Goal: Transaction & Acquisition: Purchase product/service

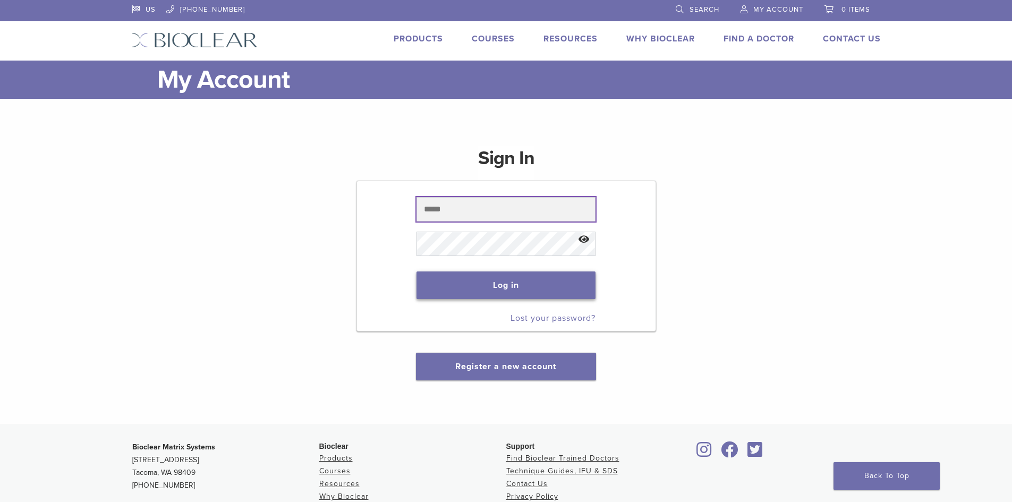
type input "**********"
click at [560, 280] on button "Log in" at bounding box center [506, 286] width 179 height 28
click at [552, 283] on button "Log in" at bounding box center [506, 286] width 179 height 28
click at [460, 283] on button "Log in" at bounding box center [506, 286] width 179 height 28
click at [529, 280] on button "Log in" at bounding box center [506, 286] width 179 height 28
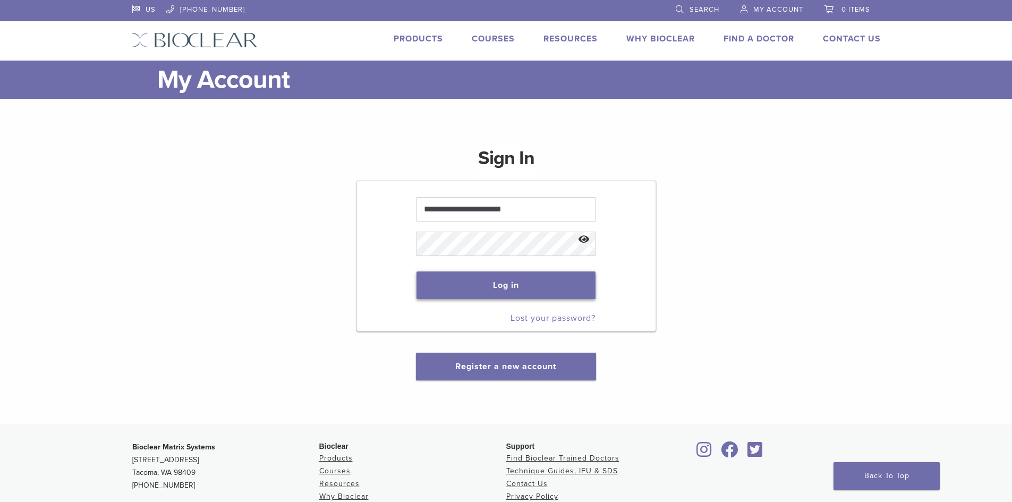
click at [529, 280] on button "Log in" at bounding box center [506, 286] width 179 height 28
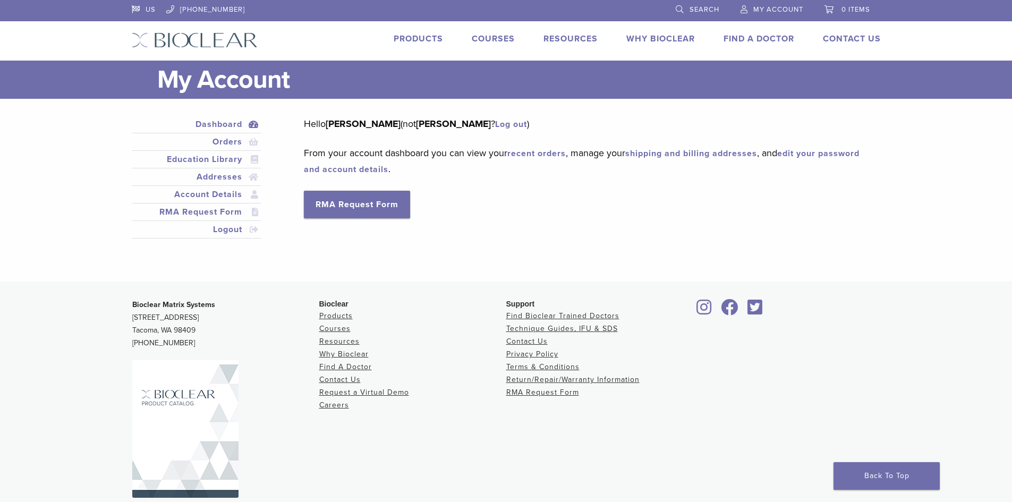
click at [690, 3] on link "Search" at bounding box center [698, 8] width 44 height 16
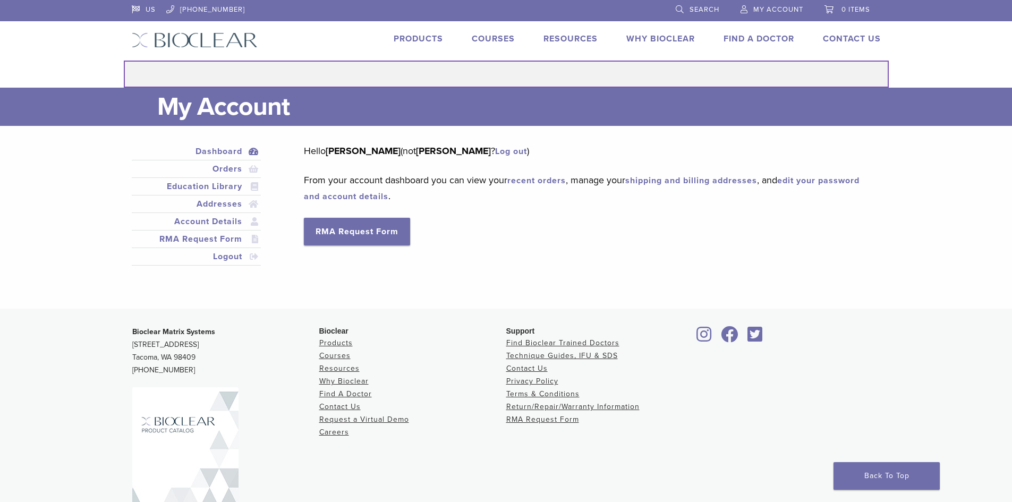
click at [651, 76] on input "Search for:" at bounding box center [506, 74] width 765 height 27
type input "**"
click at [123, 60] on button "Search" at bounding box center [123, 60] width 1 height 1
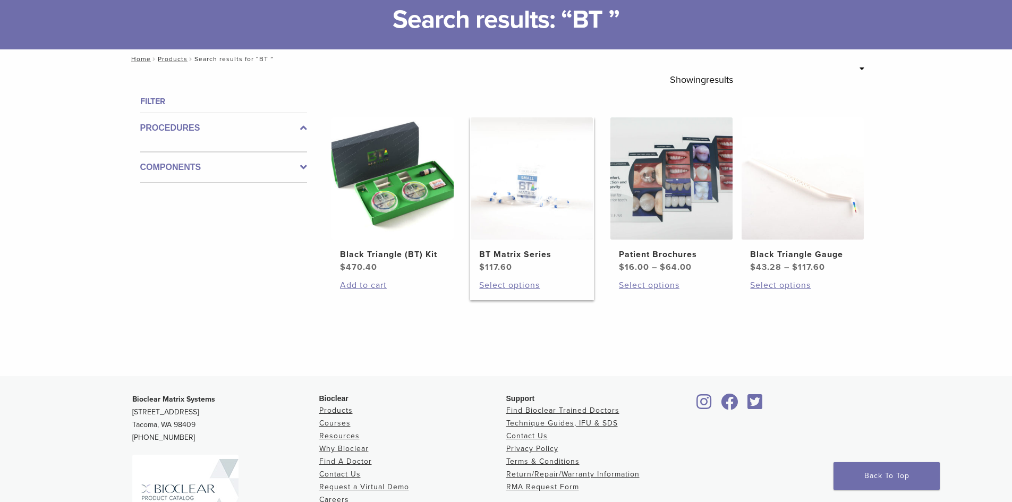
scroll to position [53, 0]
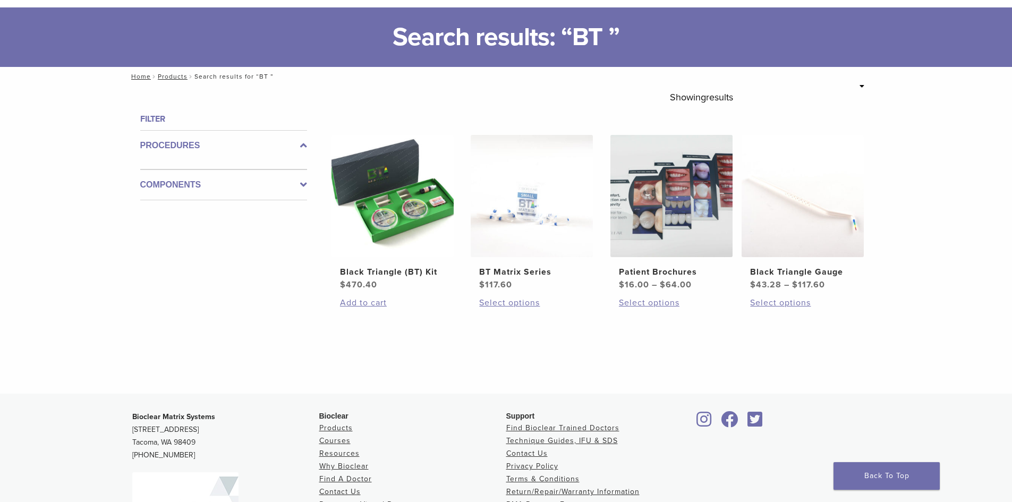
click at [292, 147] on label "Procedures" at bounding box center [223, 145] width 167 height 13
click at [310, 177] on div "**********" at bounding box center [506, 240] width 765 height 308
click at [293, 172] on label "Components" at bounding box center [223, 176] width 167 height 13
click at [296, 173] on label "Components" at bounding box center [223, 176] width 167 height 13
click at [305, 183] on div "Components" at bounding box center [223, 176] width 167 height 31
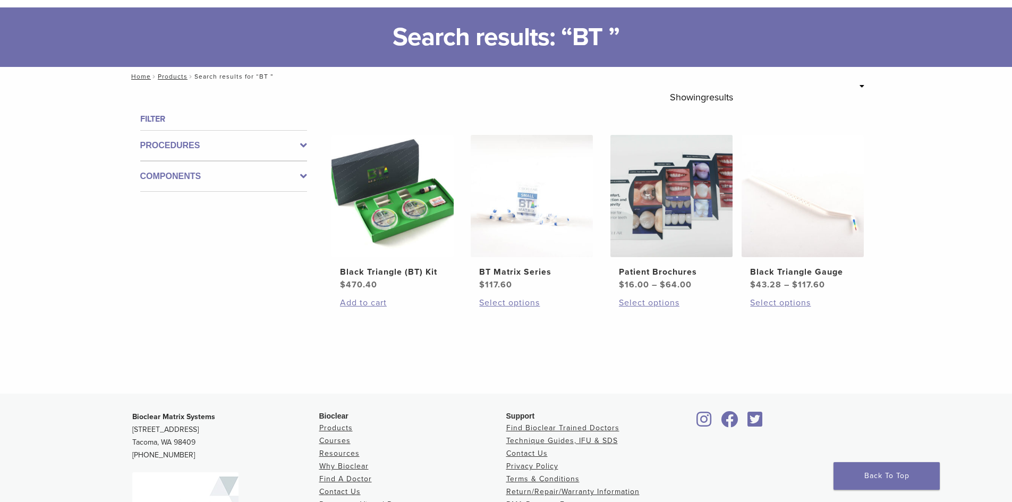
click at [301, 173] on icon at bounding box center [303, 176] width 7 height 13
click at [305, 147] on icon at bounding box center [303, 145] width 7 height 13
click at [155, 122] on h4 "Filter" at bounding box center [223, 119] width 167 height 13
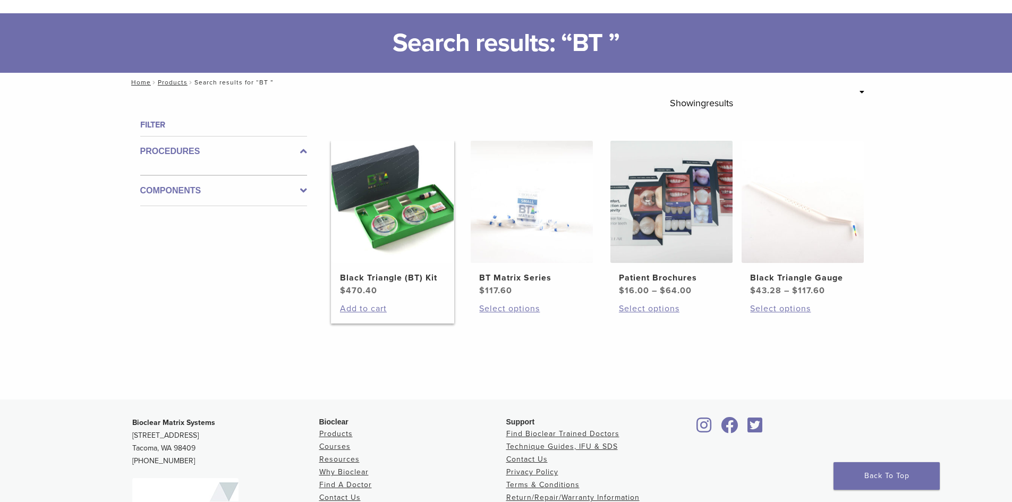
scroll to position [0, 0]
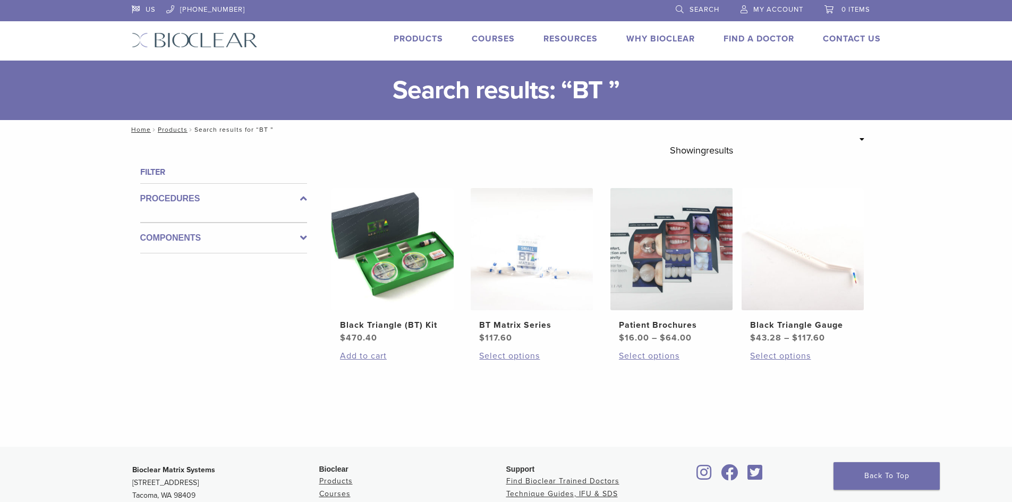
click at [860, 138] on icon at bounding box center [862, 139] width 5 height 7
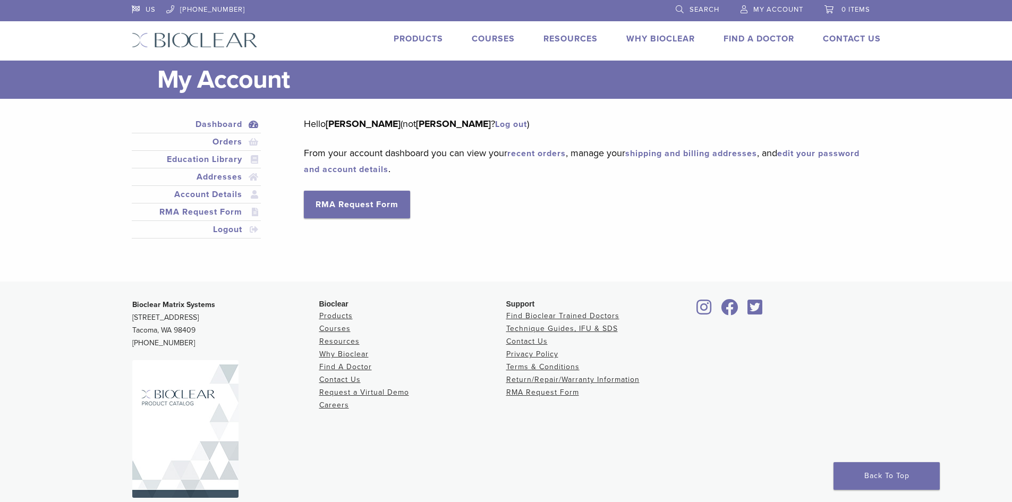
click at [711, 8] on span "Search" at bounding box center [705, 9] width 30 height 9
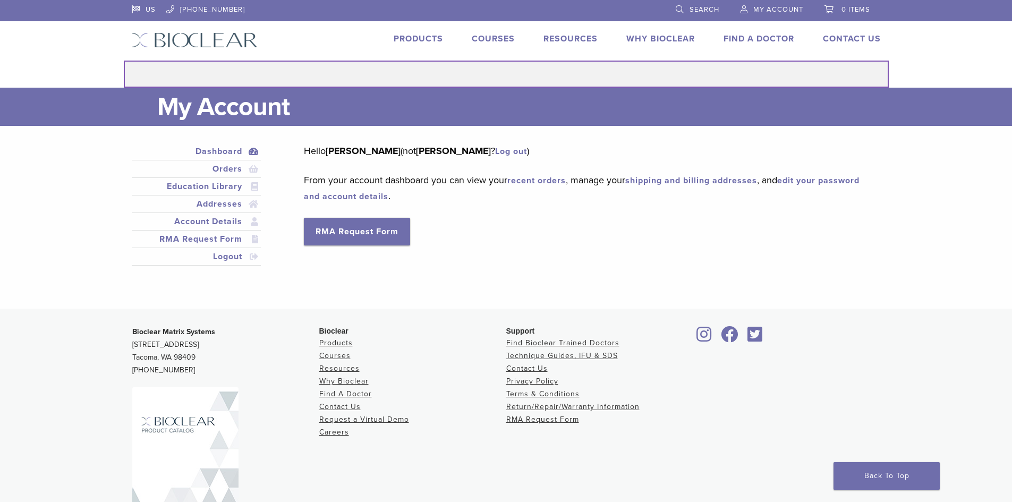
click at [593, 82] on input "Search for:" at bounding box center [506, 74] width 765 height 27
type input "**********"
click at [123, 60] on button "Search" at bounding box center [123, 60] width 1 height 1
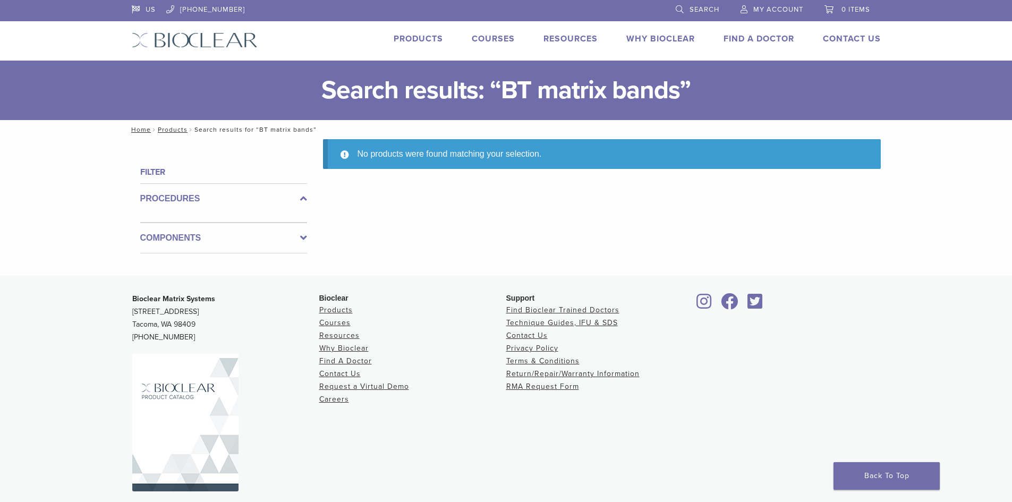
click at [677, 10] on link "Search" at bounding box center [698, 8] width 44 height 16
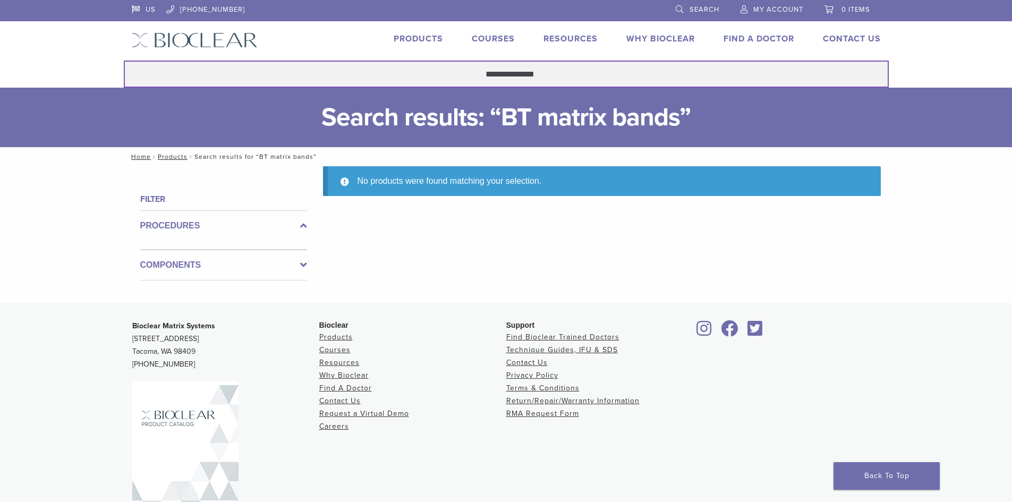
click at [582, 71] on input "**********" at bounding box center [506, 74] width 765 height 27
type input "**********"
click at [123, 60] on button "Search" at bounding box center [123, 60] width 1 height 1
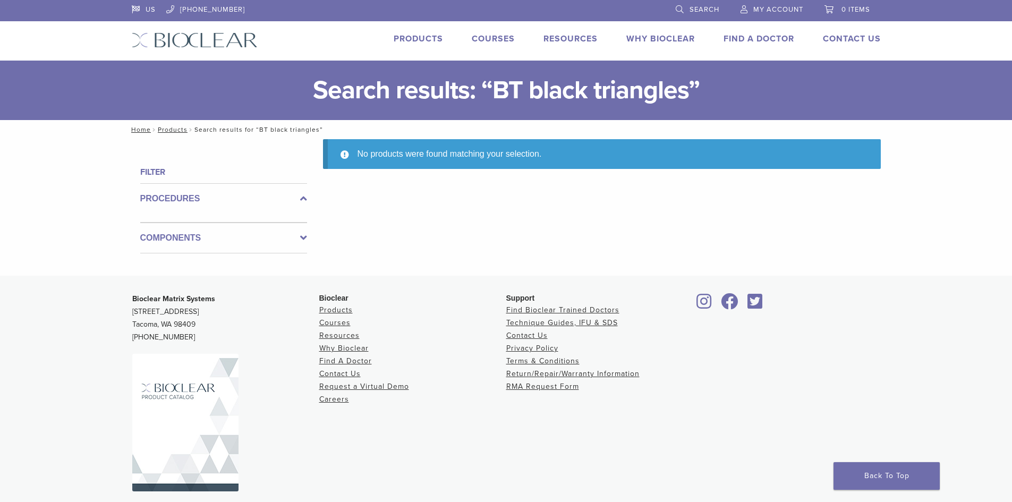
click at [700, 4] on link "Search" at bounding box center [698, 8] width 44 height 16
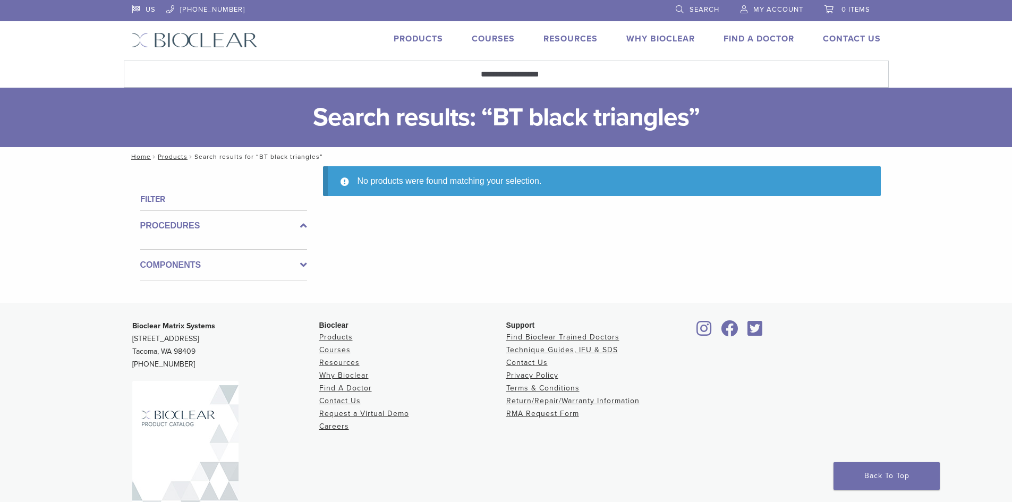
click at [425, 36] on link "Products" at bounding box center [418, 38] width 49 height 11
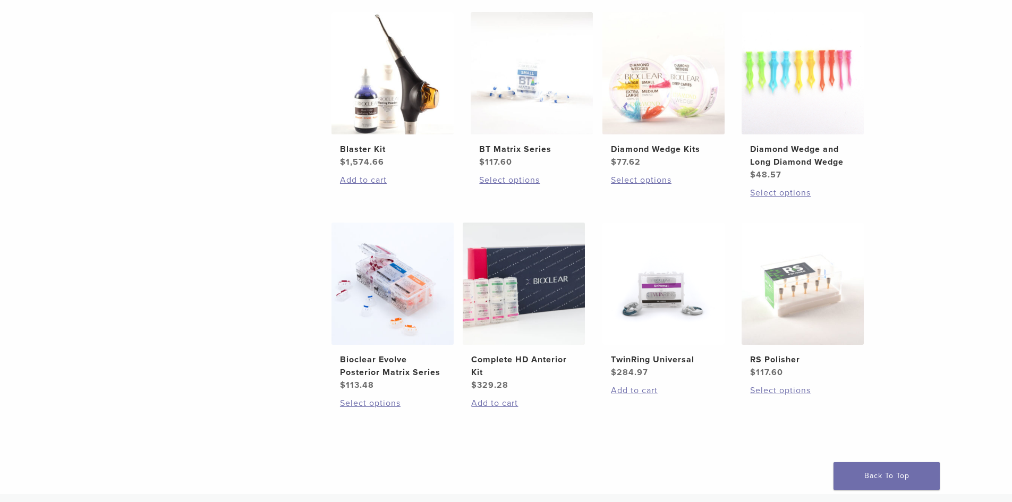
scroll to position [638, 0]
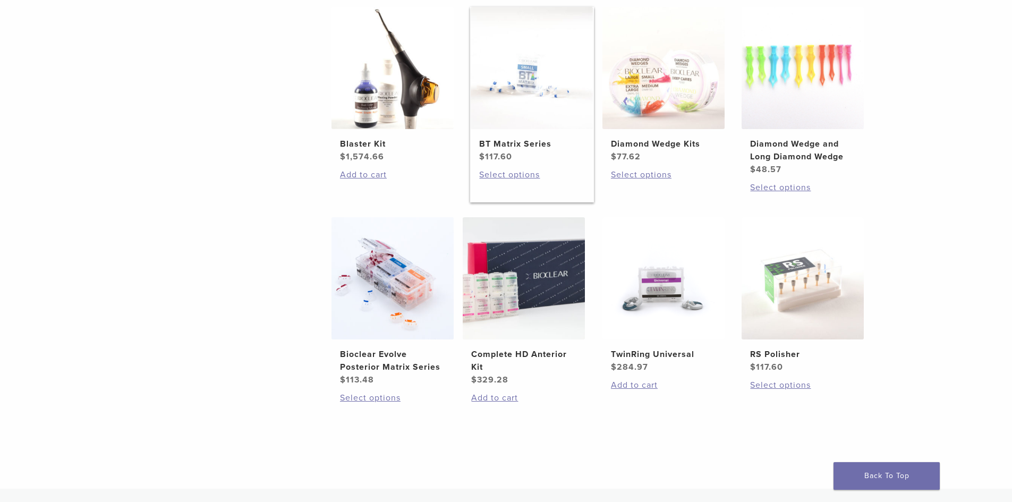
click at [506, 86] on img at bounding box center [532, 68] width 122 height 122
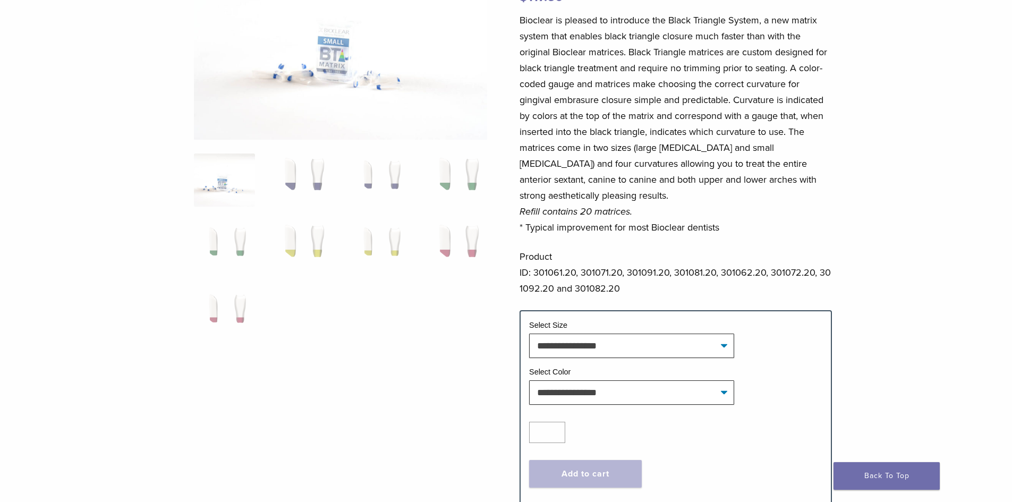
scroll to position [159, 0]
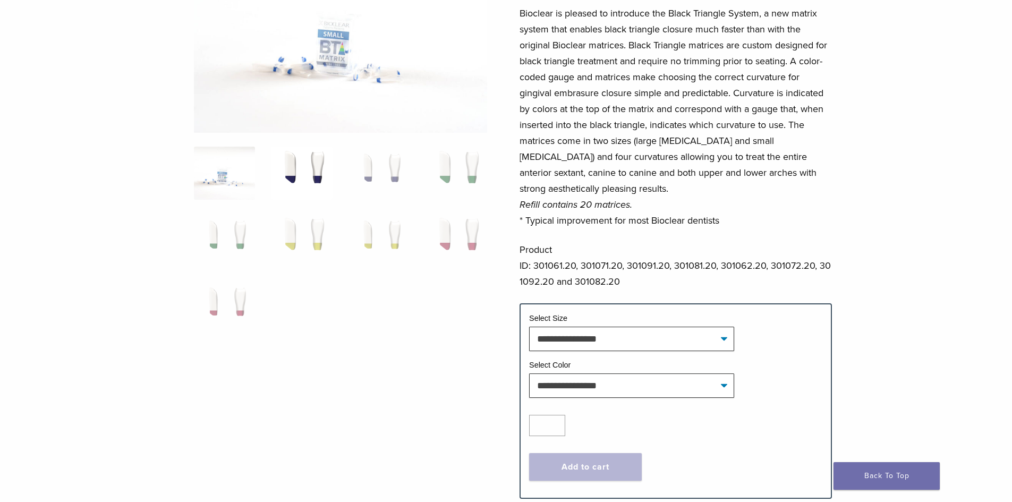
click at [316, 158] on img at bounding box center [301, 173] width 61 height 53
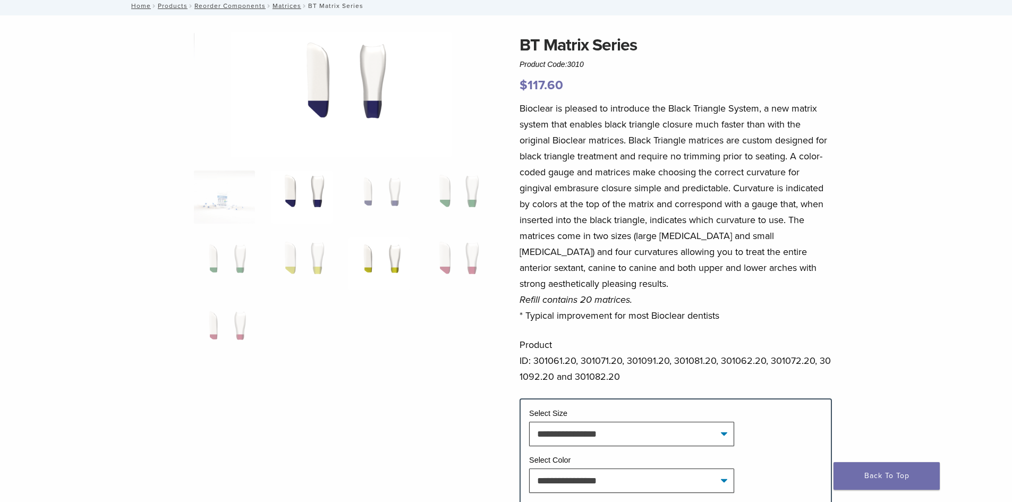
scroll to position [53, 0]
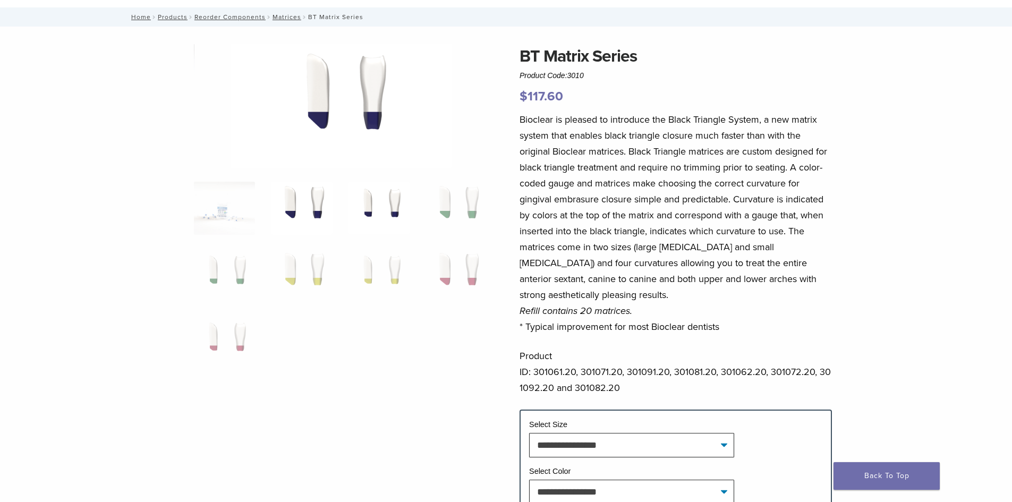
click at [360, 203] on img at bounding box center [379, 208] width 61 height 53
click at [462, 202] on img at bounding box center [456, 208] width 61 height 53
click at [395, 205] on img at bounding box center [379, 208] width 61 height 53
click at [457, 203] on img at bounding box center [456, 208] width 61 height 53
drag, startPoint x: 478, startPoint y: 303, endPoint x: 476, endPoint y: 285, distance: 18.8
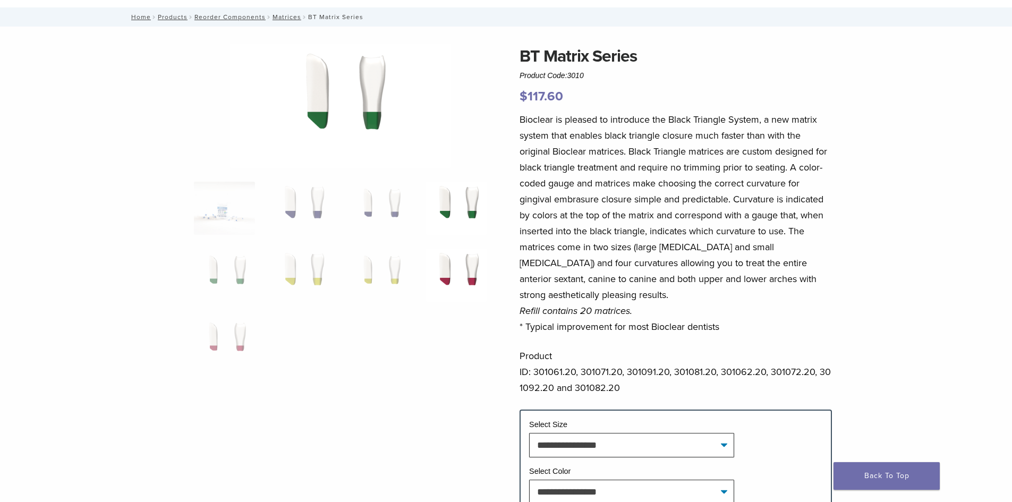
click at [478, 294] on ol at bounding box center [340, 282] width 309 height 201
click at [461, 263] on img at bounding box center [456, 275] width 61 height 53
click at [374, 263] on img at bounding box center [379, 275] width 61 height 53
click at [312, 249] on img at bounding box center [301, 275] width 61 height 53
click at [236, 258] on img at bounding box center [224, 275] width 61 height 53
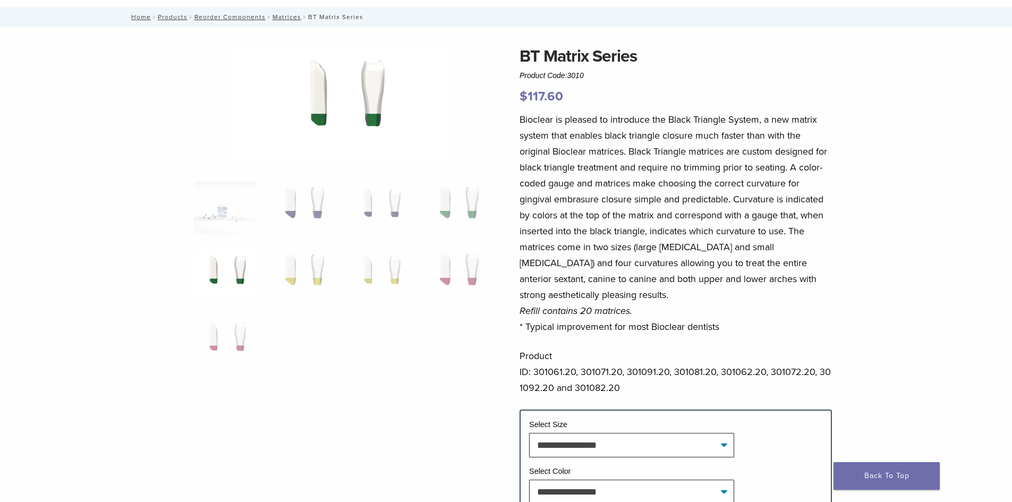
click at [208, 301] on img at bounding box center [224, 275] width 61 height 53
click at [223, 295] on img at bounding box center [224, 275] width 61 height 53
click at [226, 327] on img at bounding box center [224, 342] width 61 height 53
click at [226, 208] on img at bounding box center [224, 208] width 61 height 53
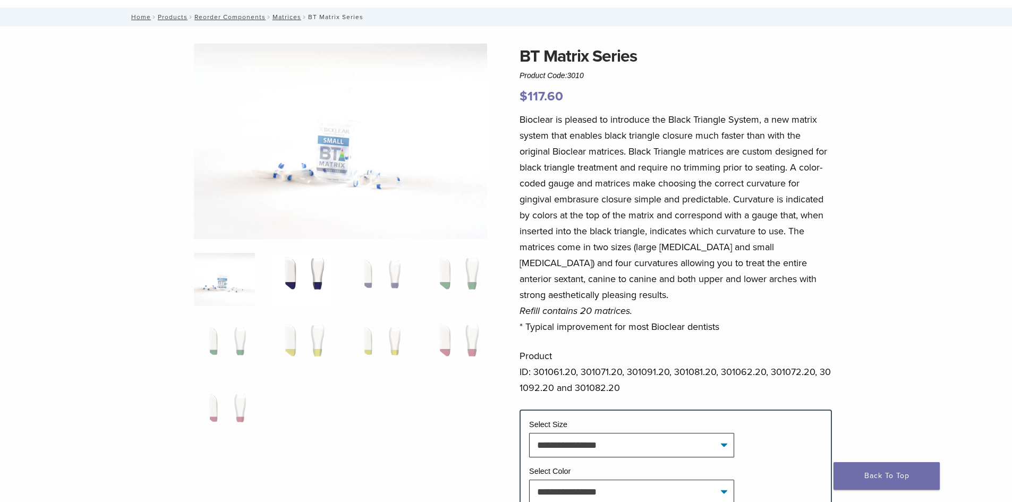
click at [313, 276] on img at bounding box center [301, 279] width 61 height 53
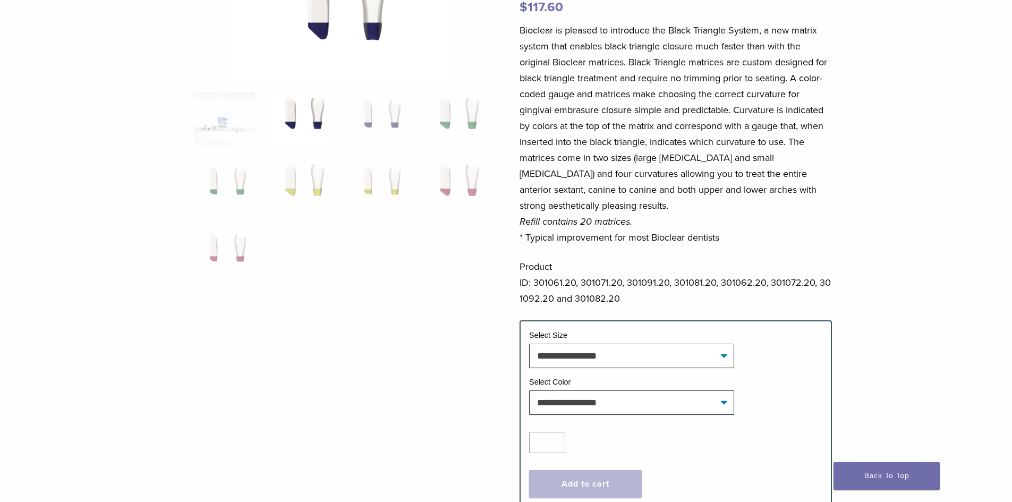
scroll to position [159, 0]
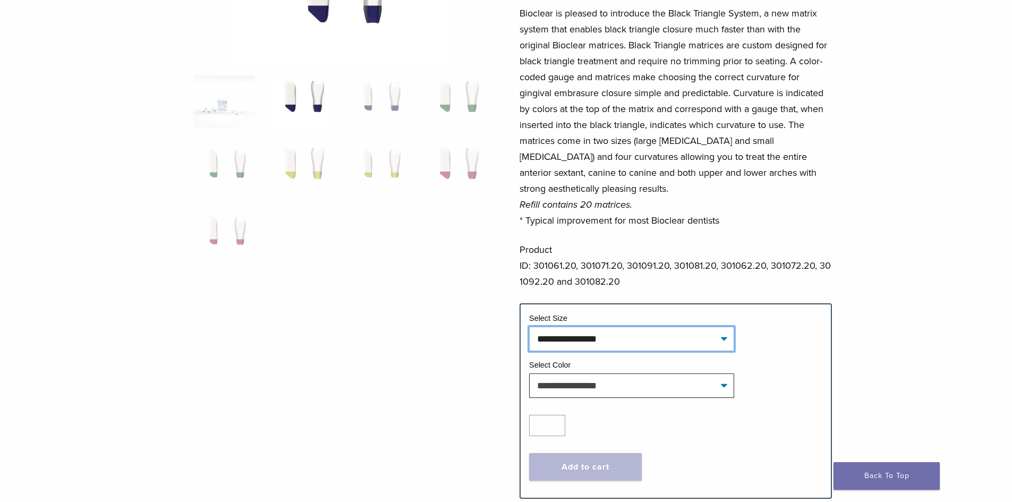
click at [721, 341] on select "**********" at bounding box center [631, 339] width 205 height 24
click at [420, 353] on div at bounding box center [340, 209] width 293 height 544
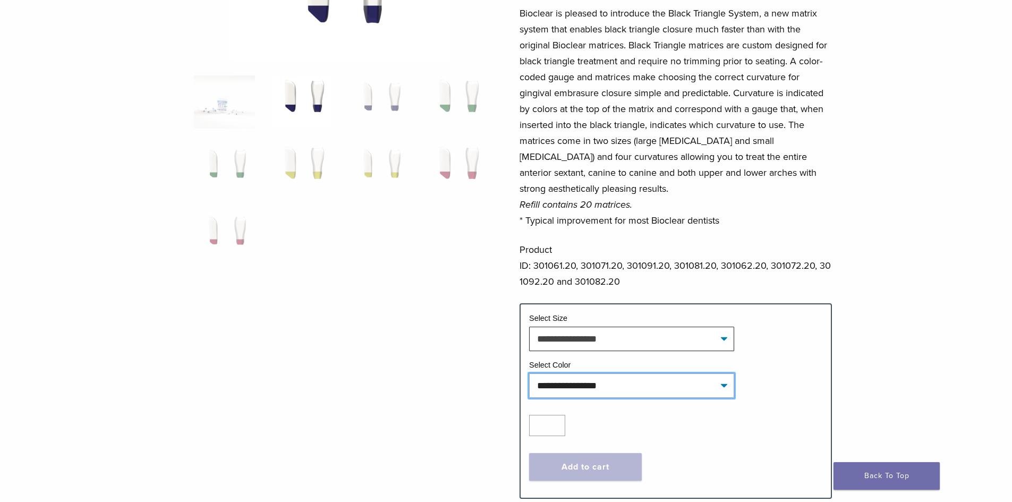
click at [673, 386] on select "**********" at bounding box center [631, 386] width 205 height 24
click at [529, 374] on select "**********" at bounding box center [631, 386] width 205 height 24
select select "****"
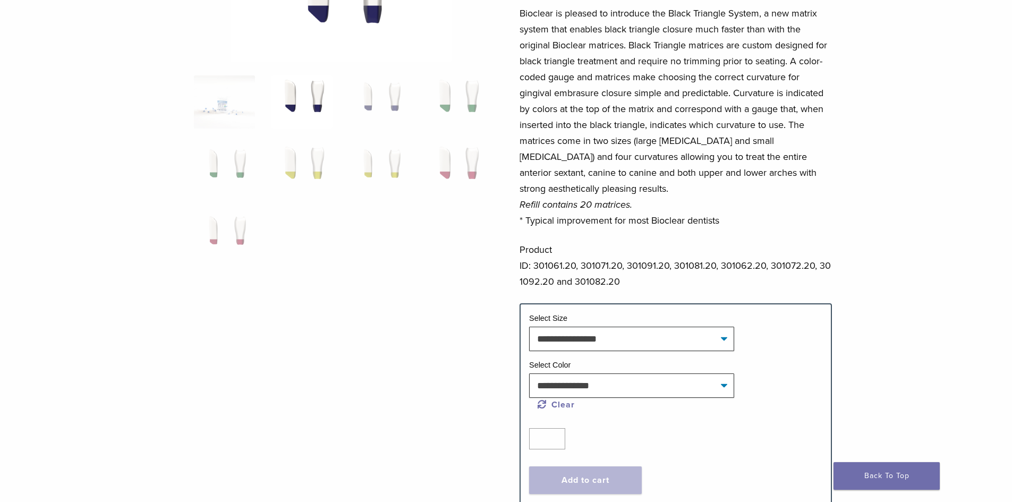
click at [308, 107] on img at bounding box center [301, 101] width 61 height 53
click at [553, 406] on link "Clear" at bounding box center [556, 405] width 37 height 11
select select
click at [727, 389] on select "**********" at bounding box center [631, 386] width 205 height 24
click at [614, 326] on td "Select Size" at bounding box center [675, 320] width 293 height 14
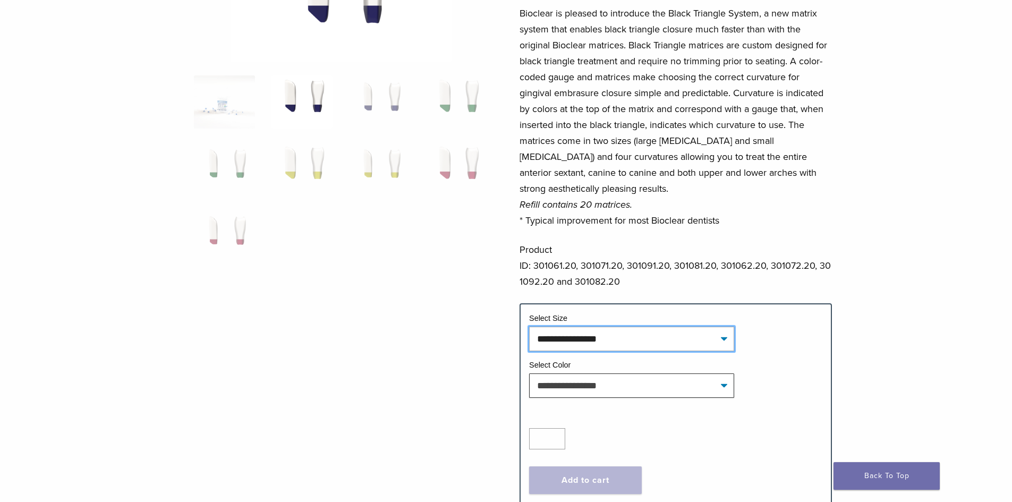
click at [628, 349] on select "**********" at bounding box center [631, 339] width 205 height 24
click at [529, 327] on select "**********" at bounding box center [631, 339] width 205 height 24
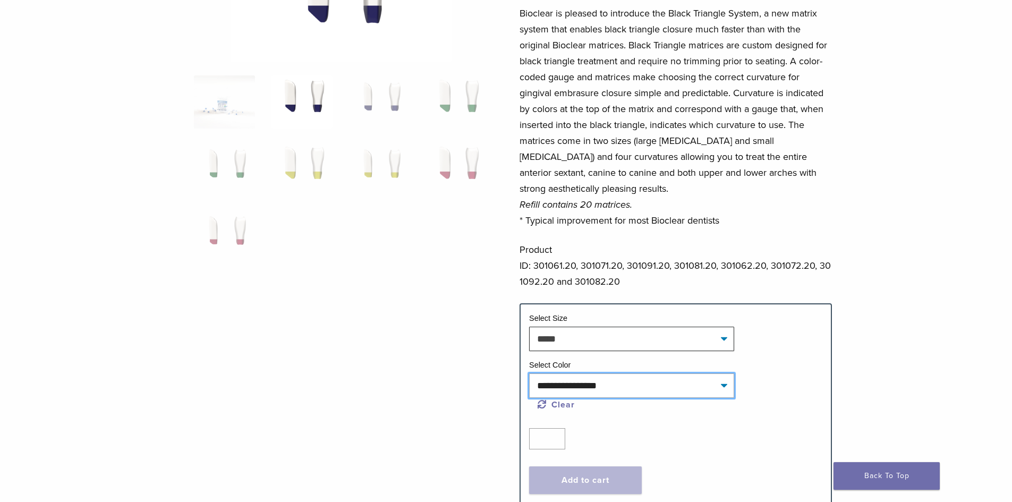
click at [606, 386] on select "**********" at bounding box center [631, 386] width 205 height 24
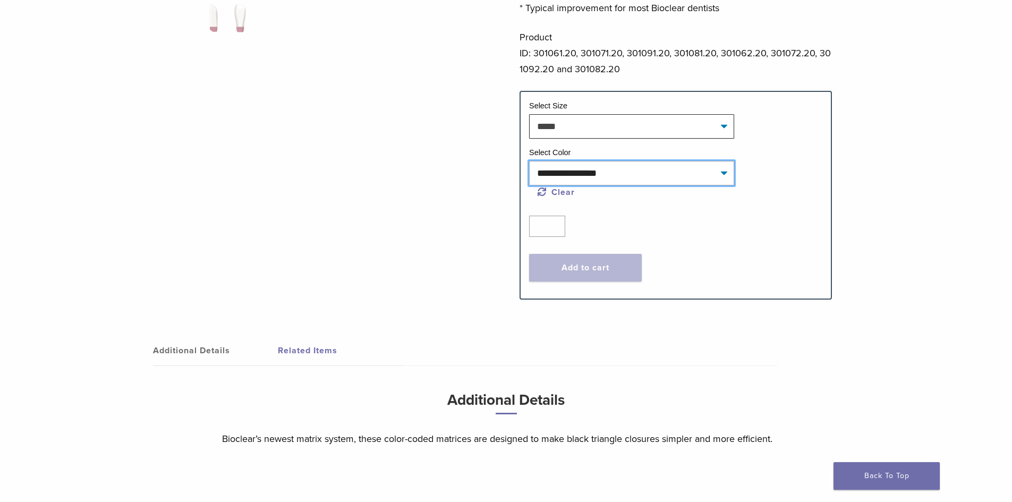
scroll to position [266, 0]
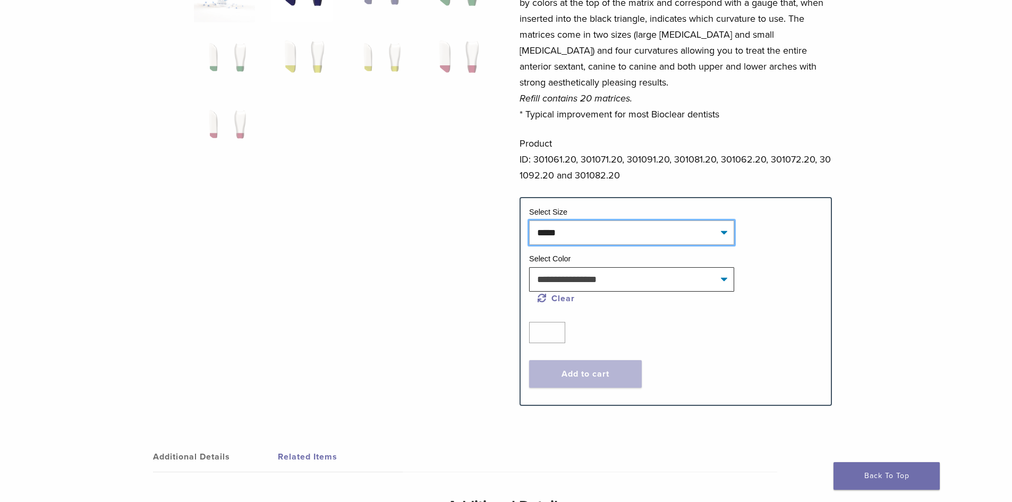
click at [712, 233] on select "**********" at bounding box center [631, 233] width 205 height 24
select select "*****"
click at [529, 221] on select "**********" at bounding box center [631, 233] width 205 height 24
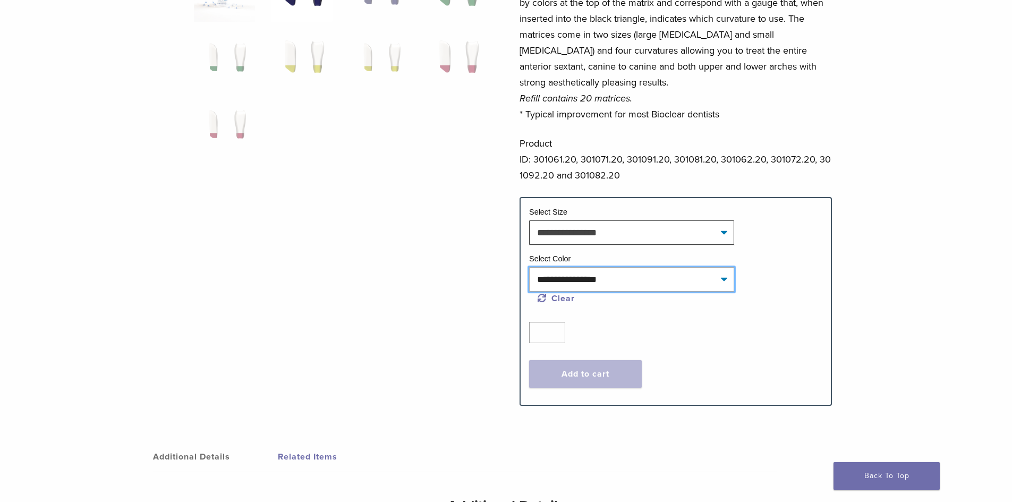
click at [609, 284] on select "**********" at bounding box center [631, 279] width 205 height 24
click at [424, 274] on div at bounding box center [340, 110] width 293 height 558
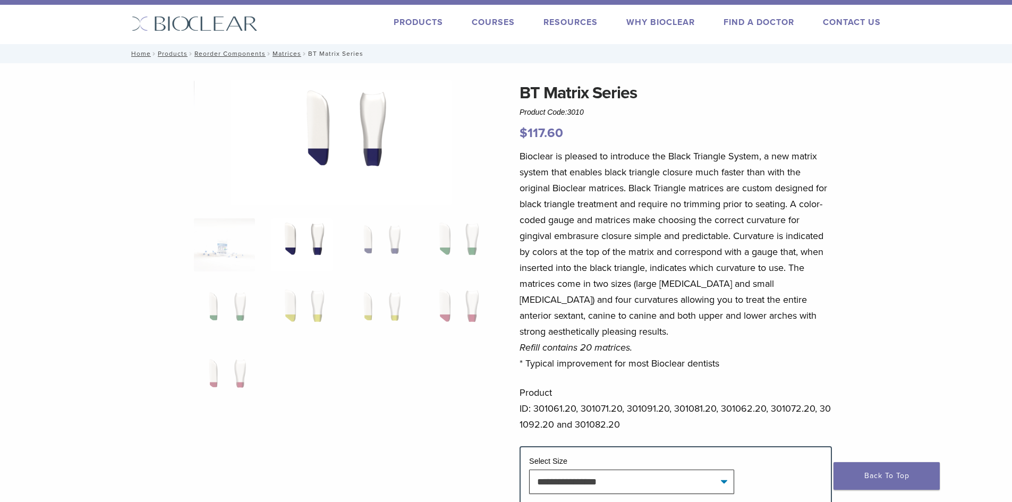
scroll to position [0, 0]
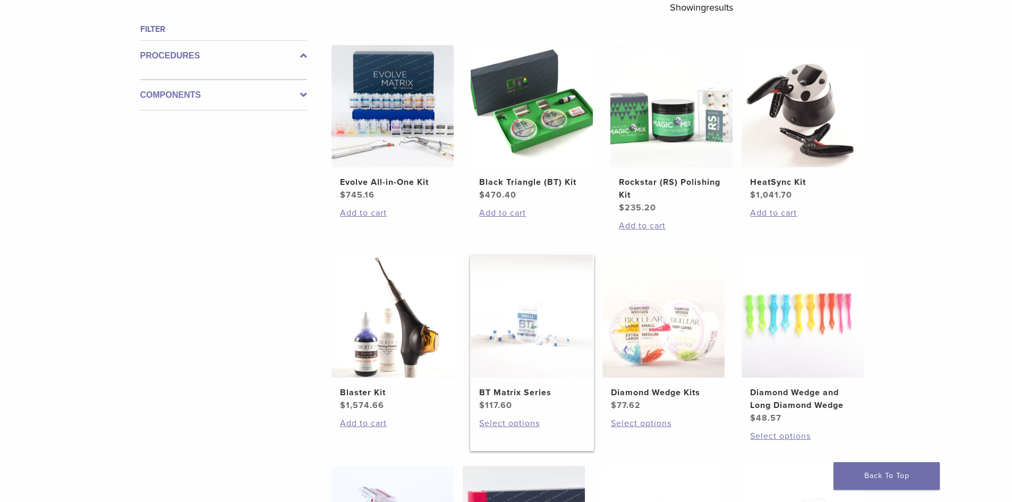
scroll to position [388, 0]
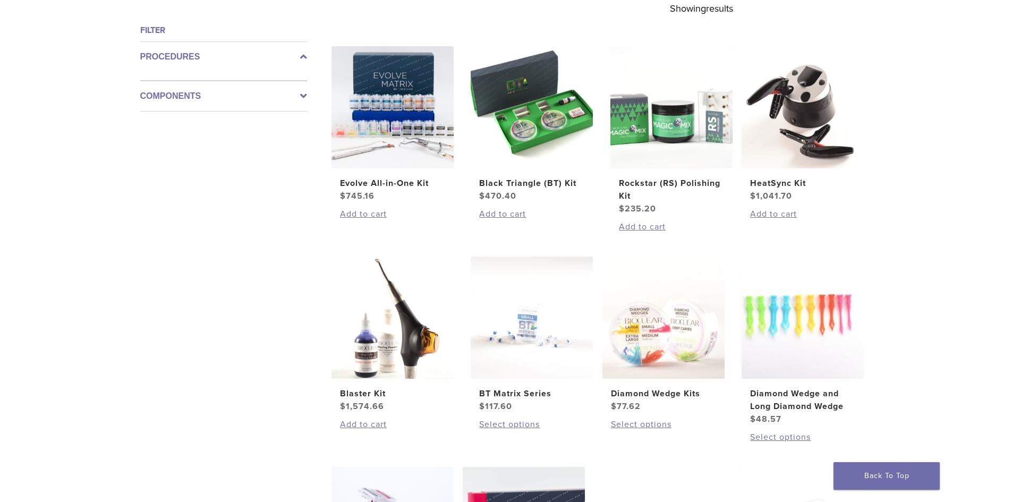
click at [309, 94] on div "**********" at bounding box center [506, 367] width 765 height 741
click at [303, 94] on icon at bounding box center [303, 96] width 7 height 13
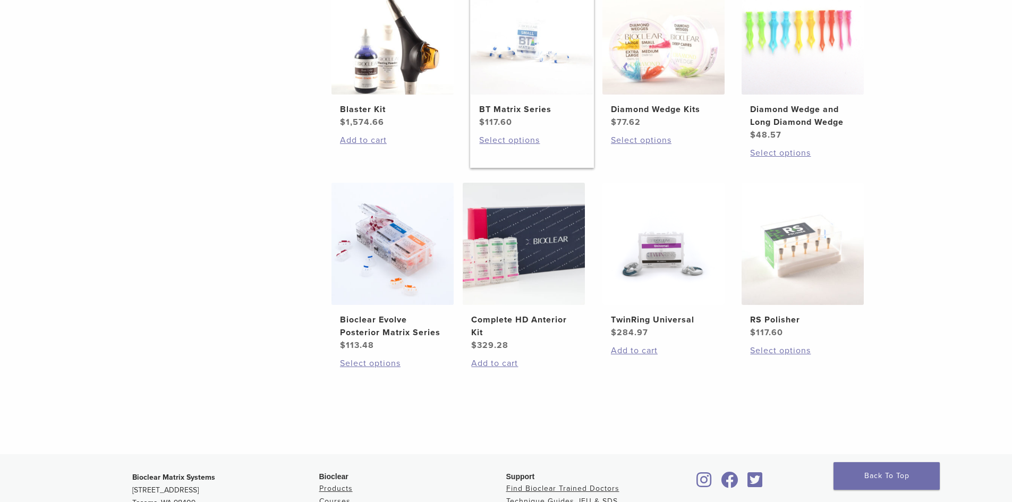
scroll to position [654, 0]
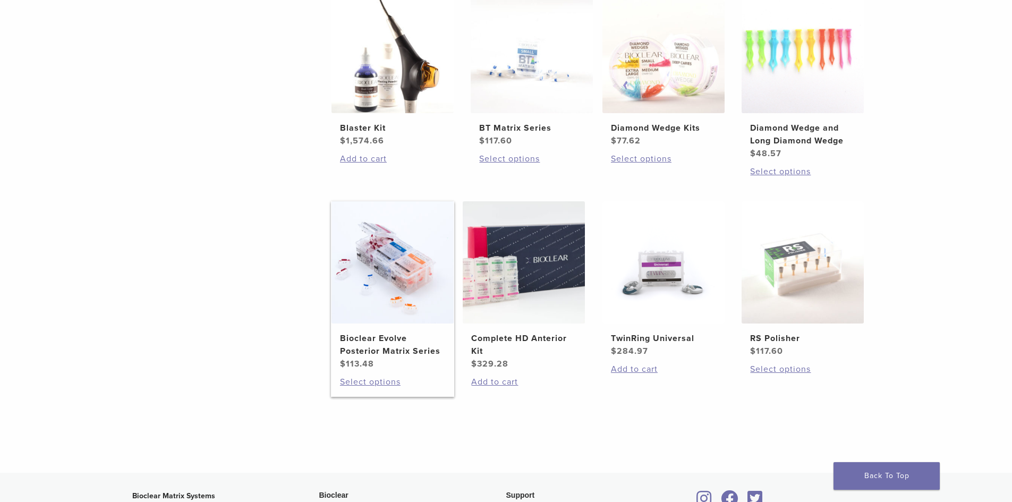
click at [403, 290] on img at bounding box center [393, 262] width 122 height 122
click at [392, 373] on li "Bioclear Evolve Posterior Matrix Series $ 113.48 Select options This product ha…" at bounding box center [393, 299] width 124 height 196
click at [394, 376] on link "Select options" at bounding box center [392, 382] width 105 height 13
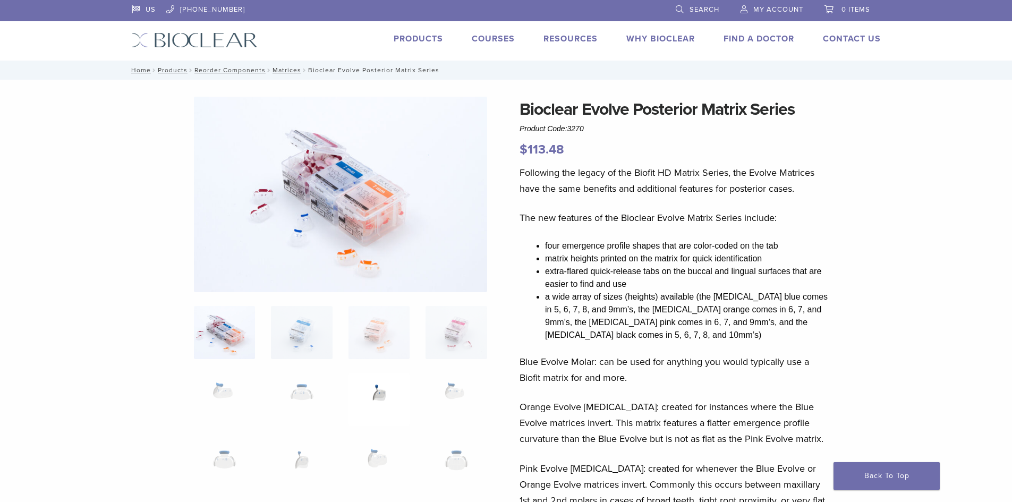
click at [374, 388] on img at bounding box center [379, 399] width 61 height 53
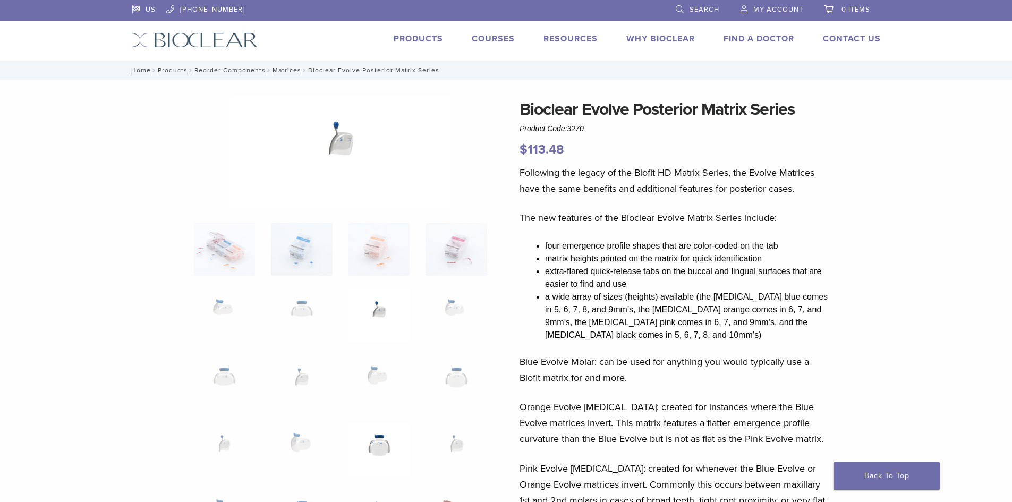
click at [395, 427] on img at bounding box center [379, 450] width 61 height 53
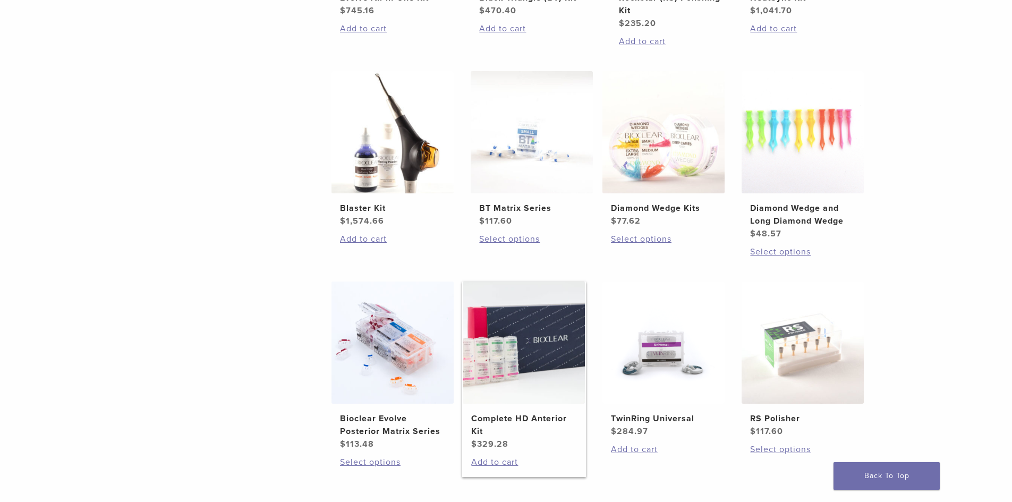
scroll to position [563, 0]
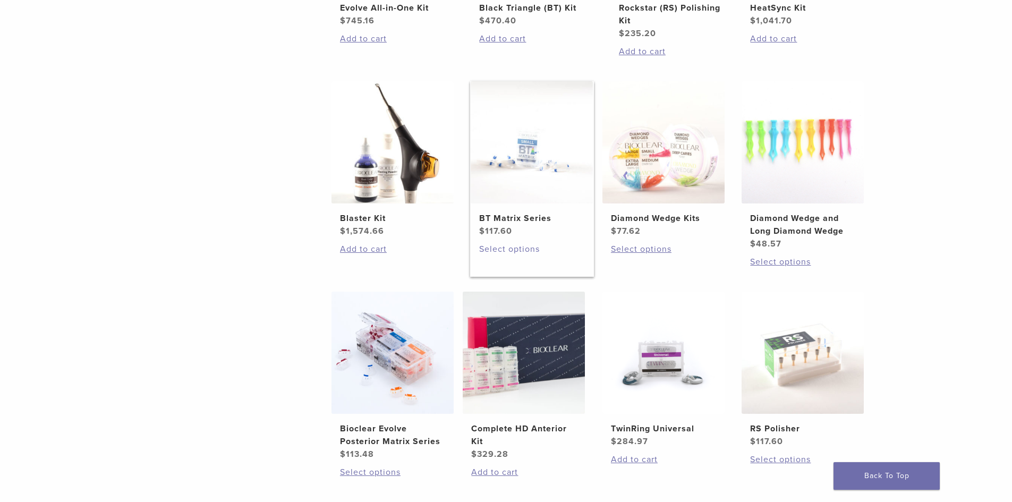
click at [530, 246] on link "Select options" at bounding box center [531, 249] width 105 height 13
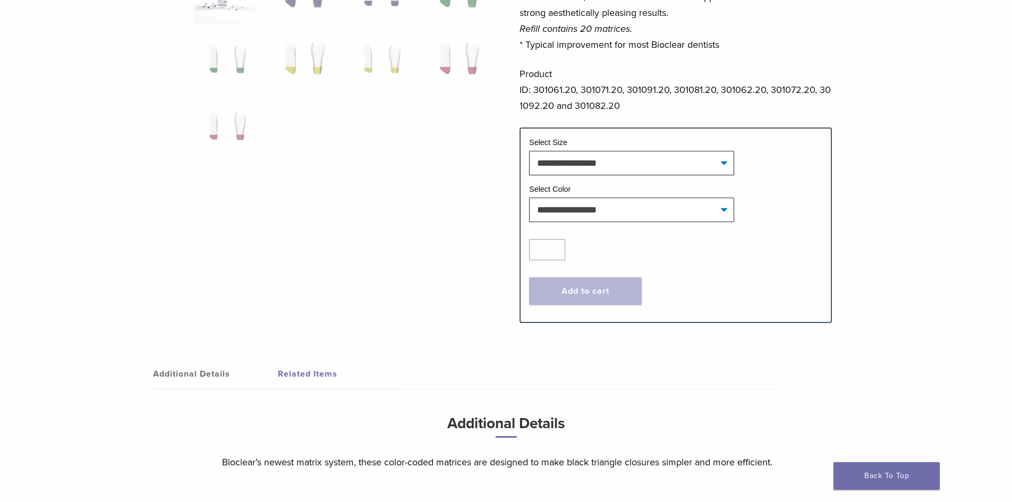
scroll to position [372, 0]
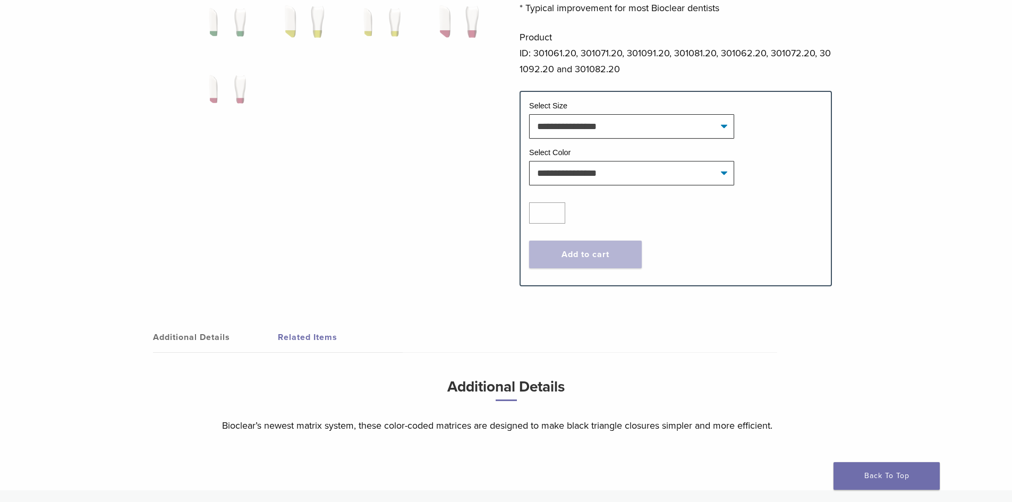
click at [308, 337] on link "Related Items" at bounding box center [340, 338] width 125 height 30
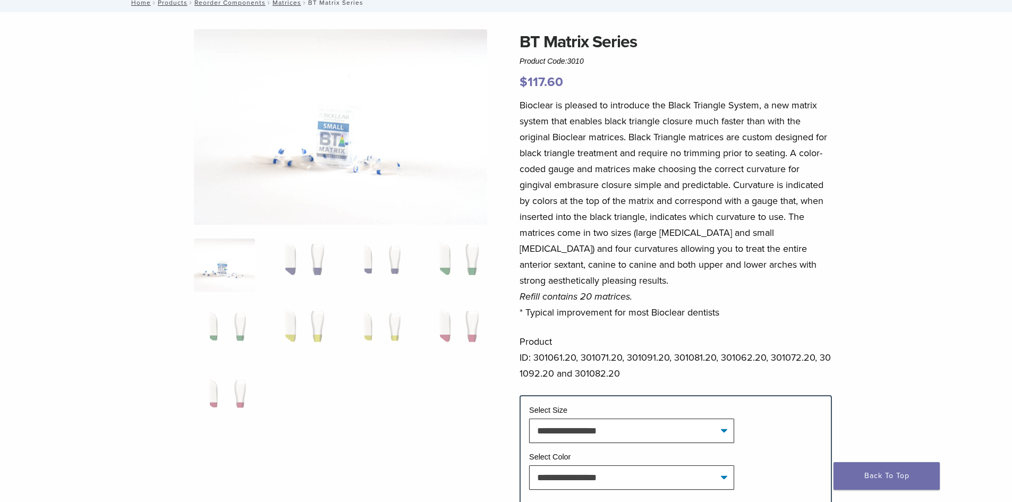
scroll to position [21, 0]
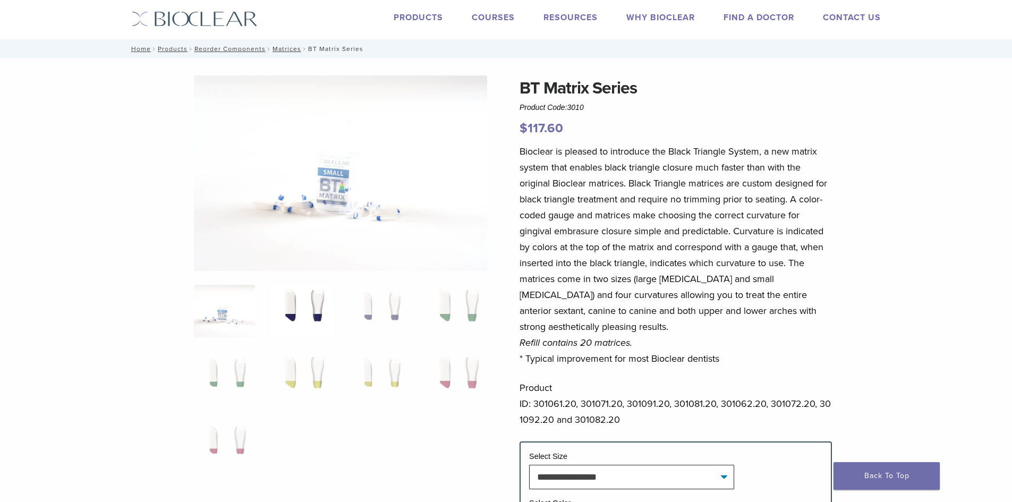
click at [301, 308] on img at bounding box center [301, 311] width 61 height 53
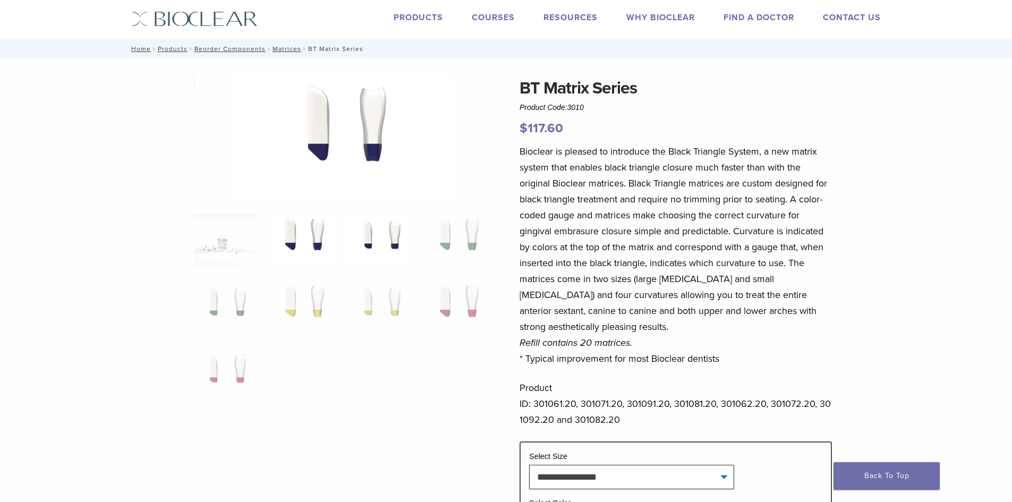
click at [362, 229] on img at bounding box center [379, 240] width 61 height 53
click at [365, 285] on img at bounding box center [379, 307] width 61 height 53
click at [383, 300] on img at bounding box center [379, 307] width 61 height 53
click at [385, 309] on img at bounding box center [379, 307] width 61 height 53
click at [326, 301] on img at bounding box center [301, 307] width 61 height 53
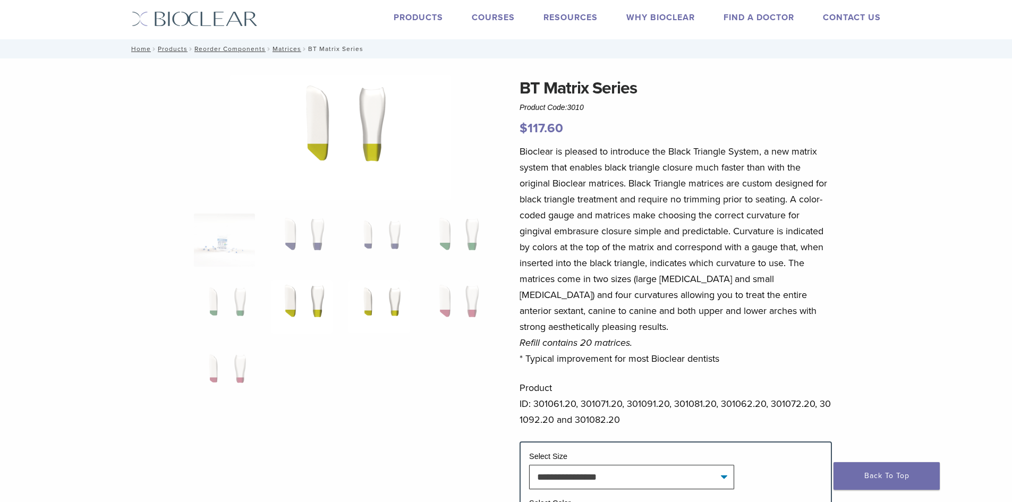
click at [394, 301] on img at bounding box center [379, 307] width 61 height 53
click at [471, 241] on img at bounding box center [456, 240] width 61 height 53
click at [219, 299] on img at bounding box center [224, 307] width 61 height 53
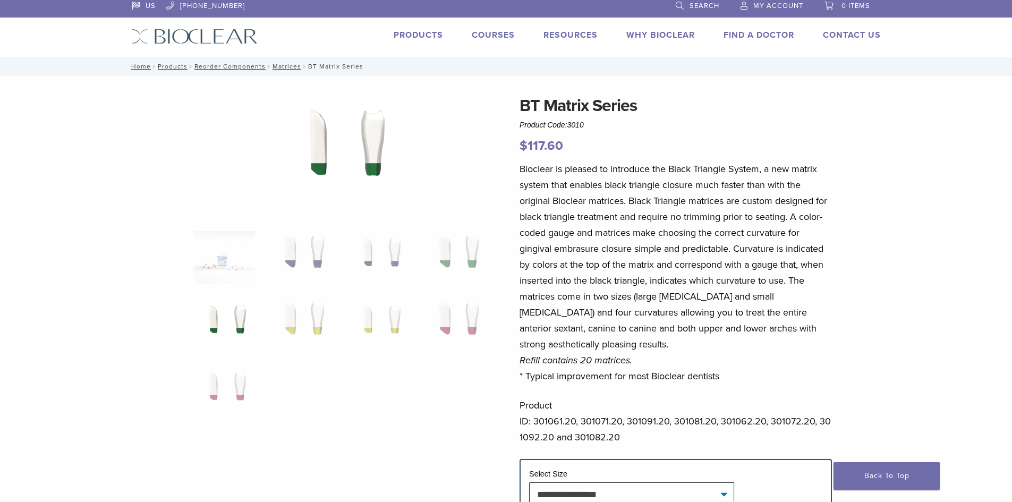
scroll to position [0, 0]
